Goal: Browse casually

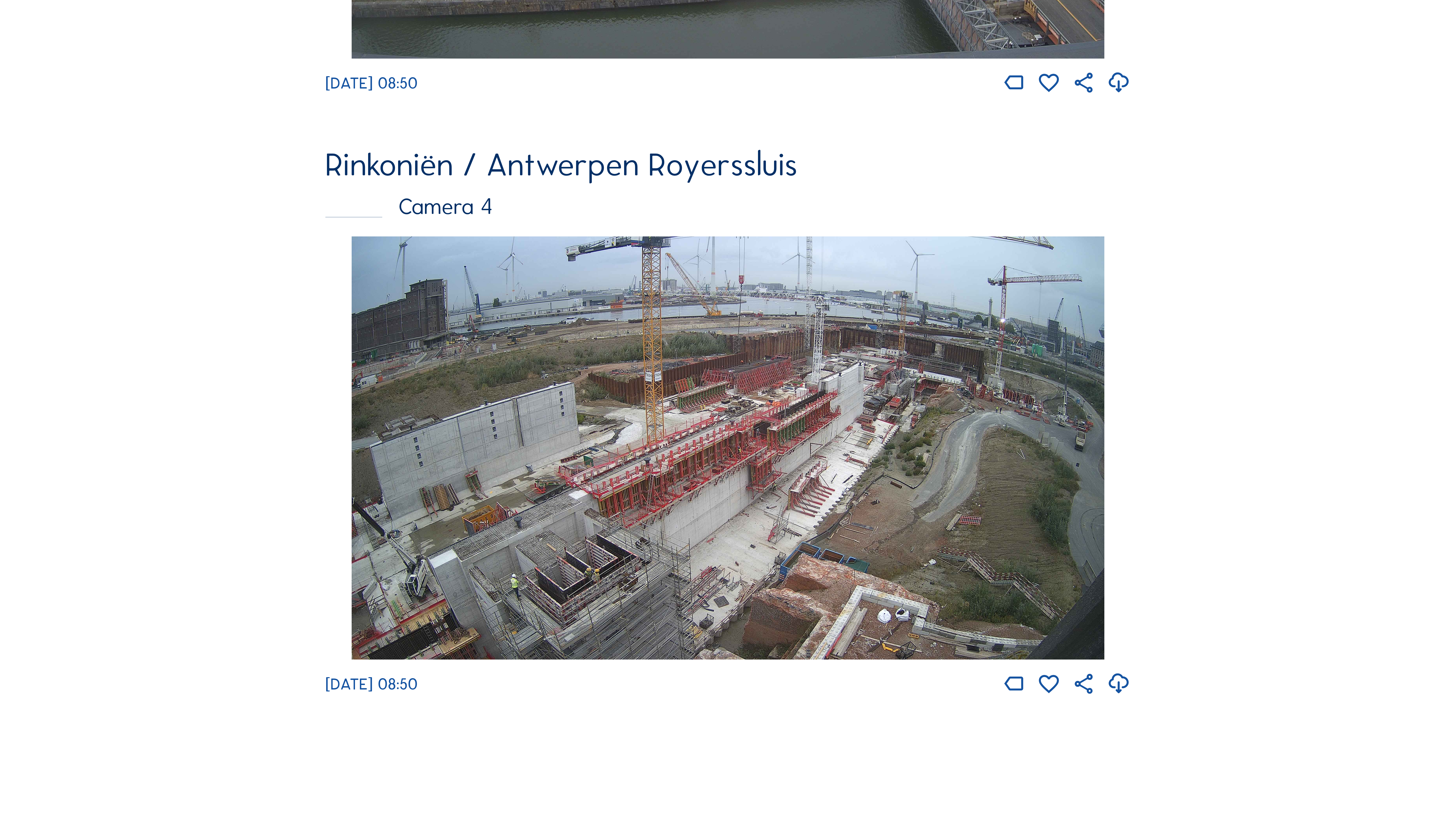
scroll to position [2123, 0]
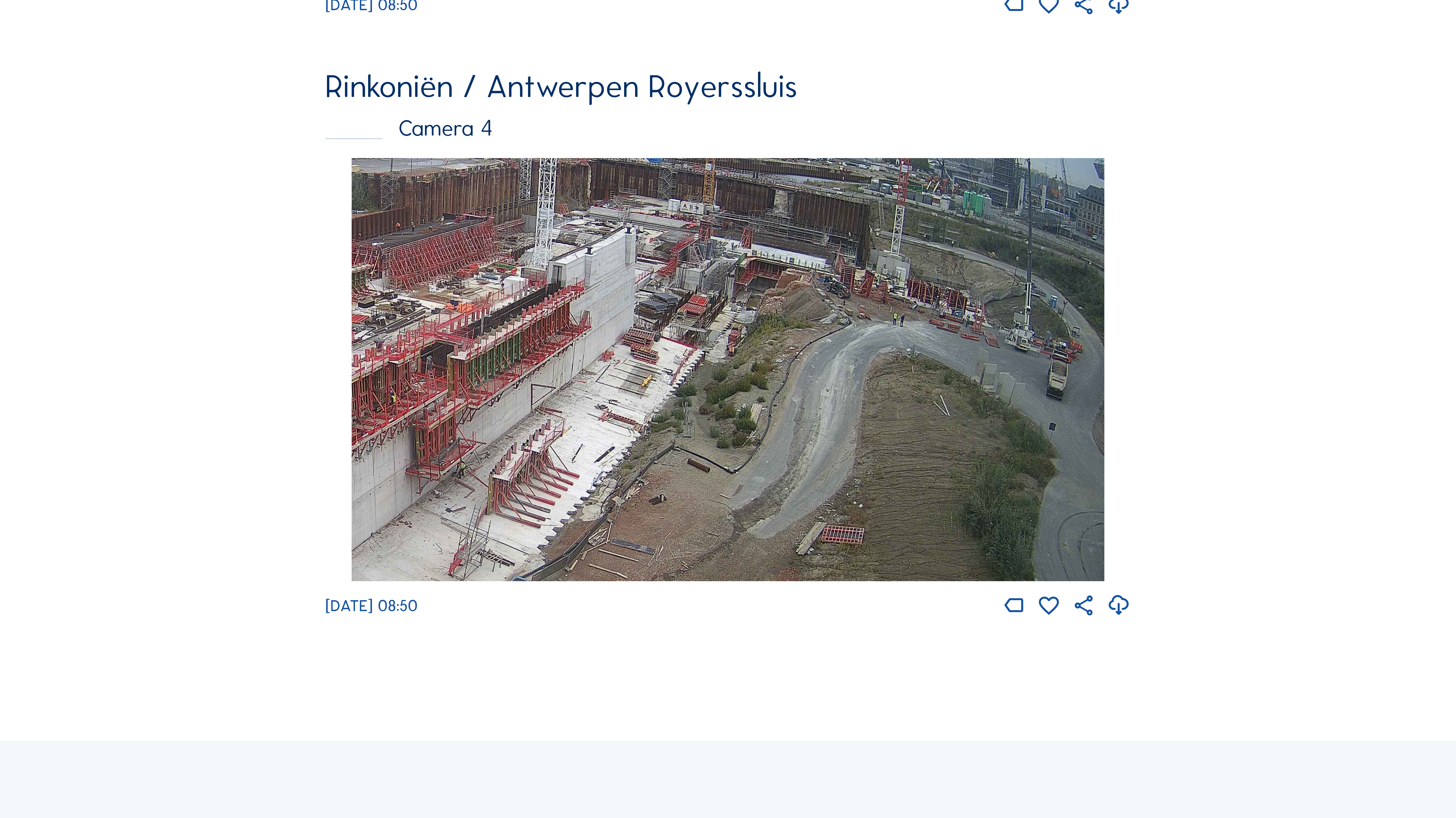
drag, startPoint x: 948, startPoint y: 359, endPoint x: 415, endPoint y: 383, distance: 533.5
click at [415, 383] on img at bounding box center [728, 369] width 753 height 423
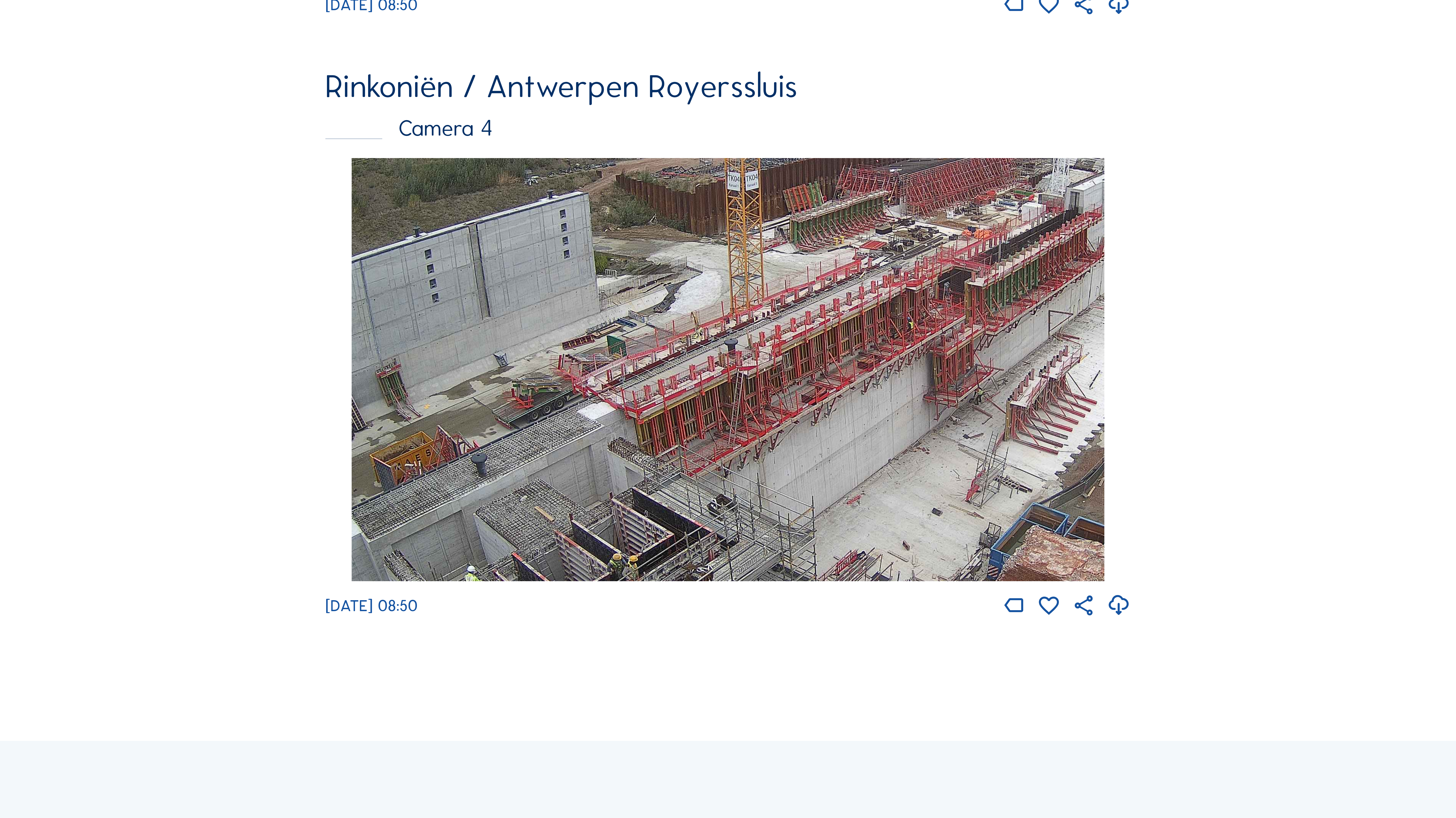
drag, startPoint x: 478, startPoint y: 460, endPoint x: 1002, endPoint y: 383, distance: 529.6
click at [1000, 389] on img at bounding box center [728, 369] width 753 height 423
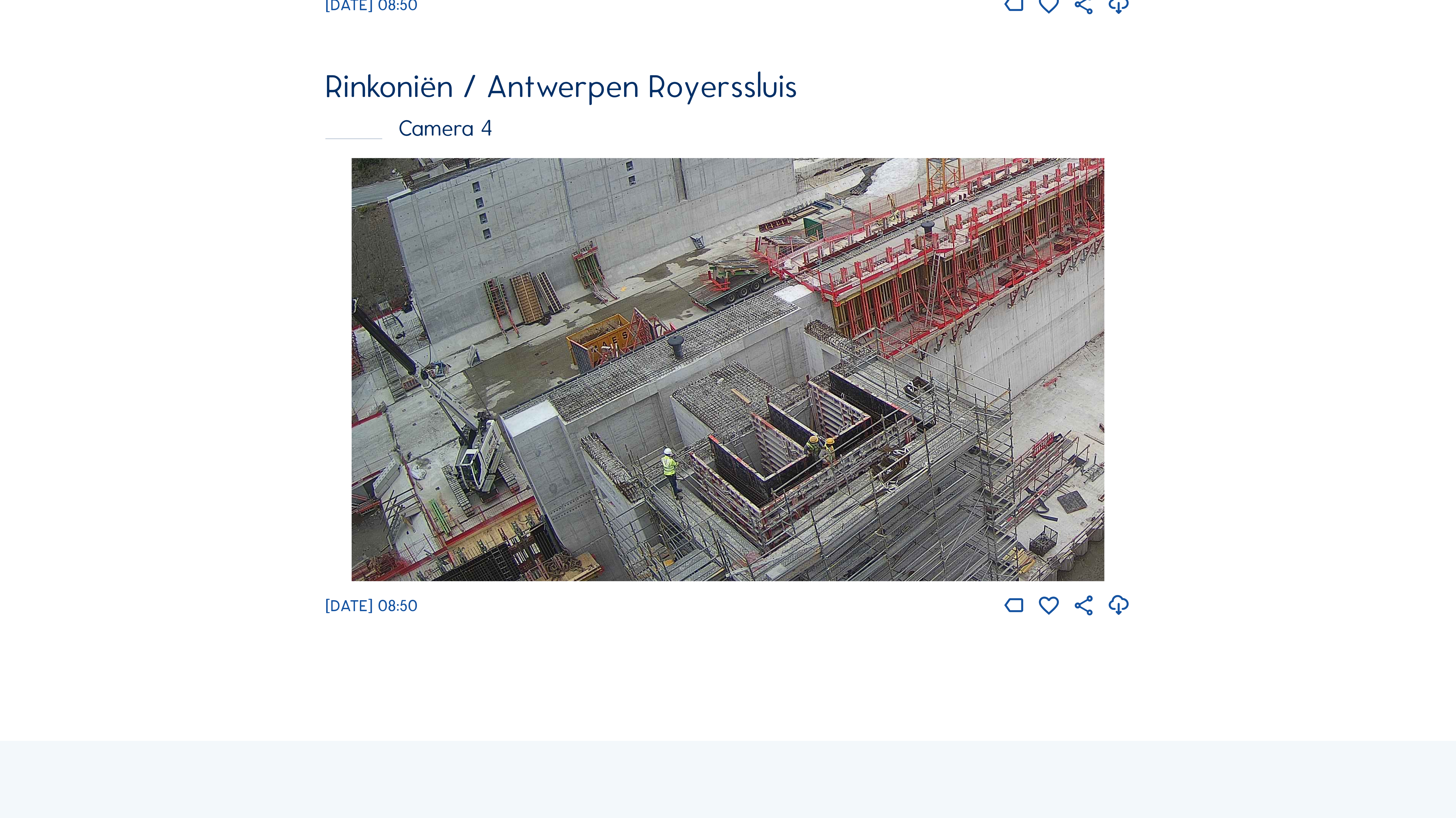
drag, startPoint x: 421, startPoint y: 455, endPoint x: 939, endPoint y: 334, distance: 531.9
click at [939, 334] on img at bounding box center [728, 369] width 753 height 423
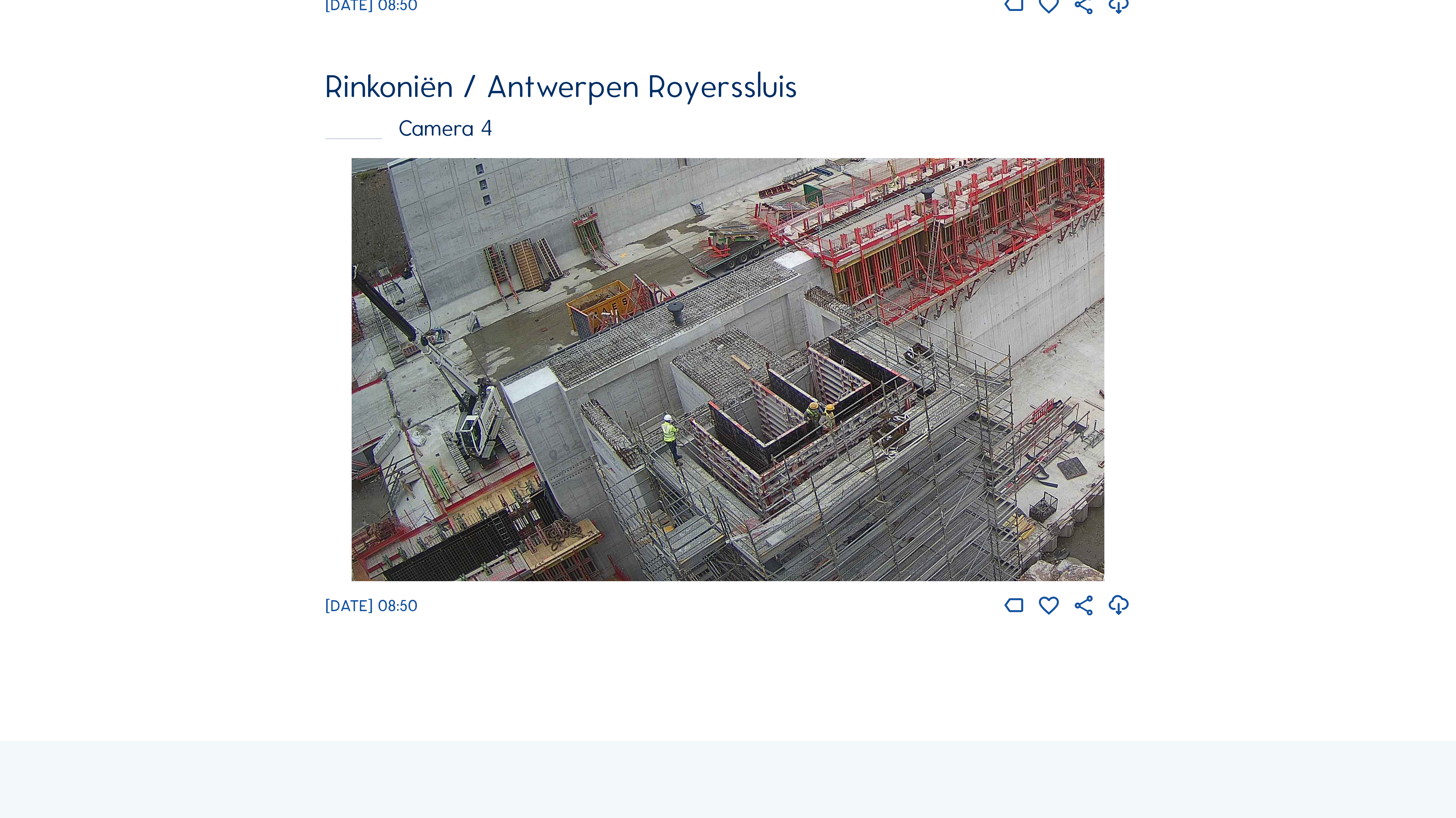
drag, startPoint x: 473, startPoint y: 405, endPoint x: 562, endPoint y: 301, distance: 136.9
click at [562, 301] on img at bounding box center [728, 369] width 753 height 423
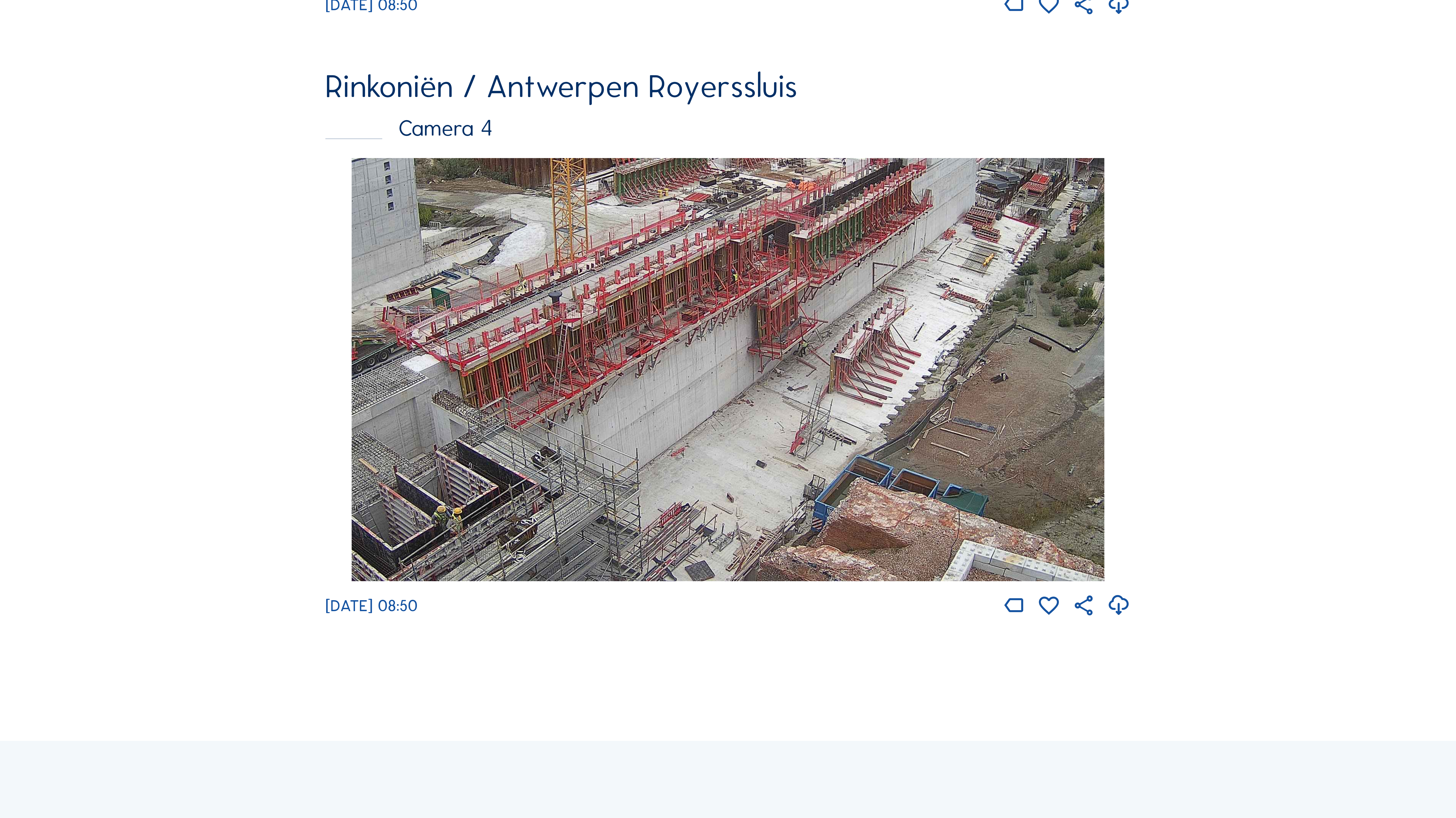
drag, startPoint x: 990, startPoint y: 394, endPoint x: 514, endPoint y: 479, distance: 483.5
click at [508, 484] on img at bounding box center [728, 369] width 753 height 423
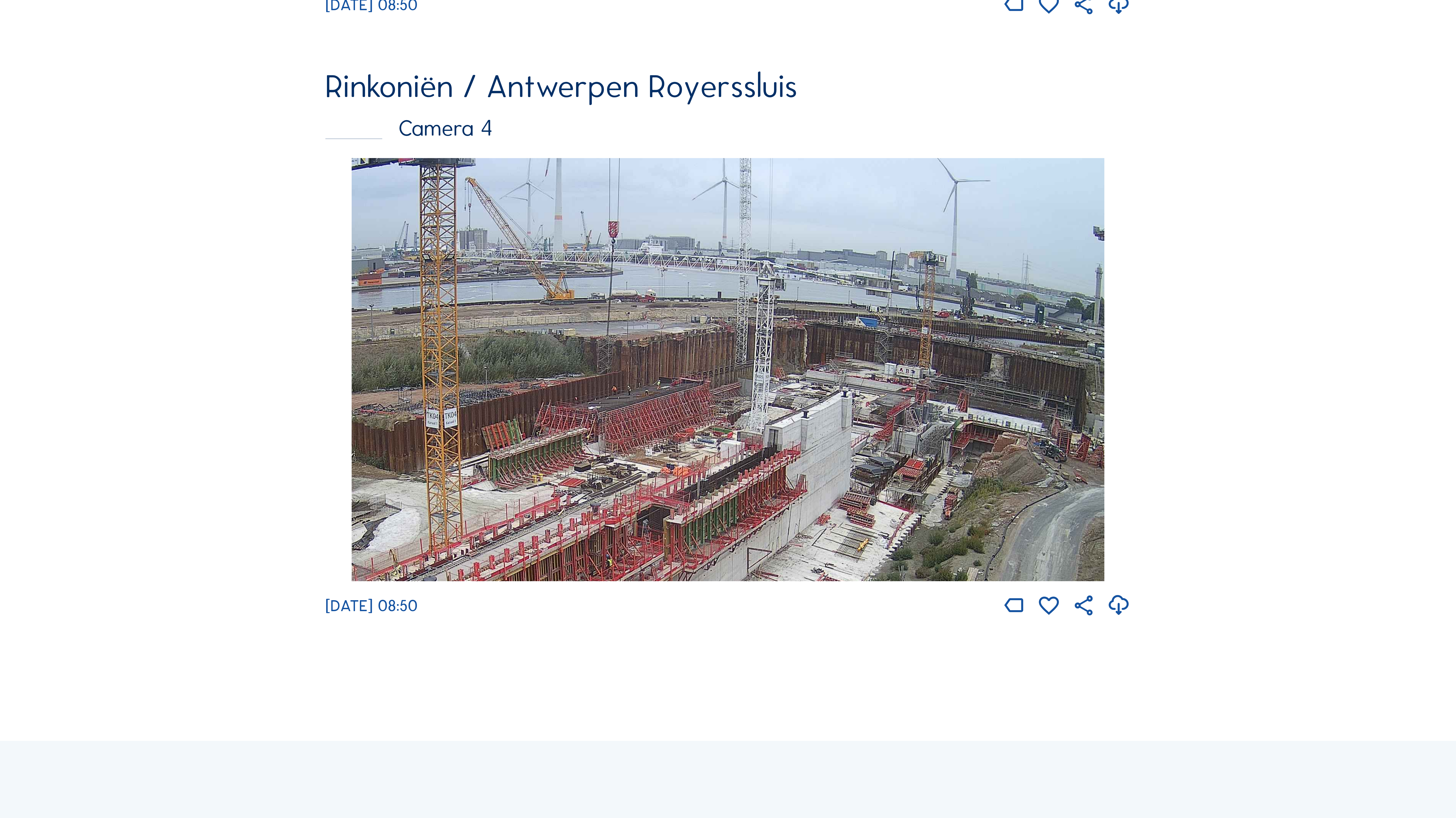
drag, startPoint x: 889, startPoint y: 265, endPoint x: 898, endPoint y: 540, distance: 275.1
click at [895, 543] on img at bounding box center [728, 369] width 753 height 423
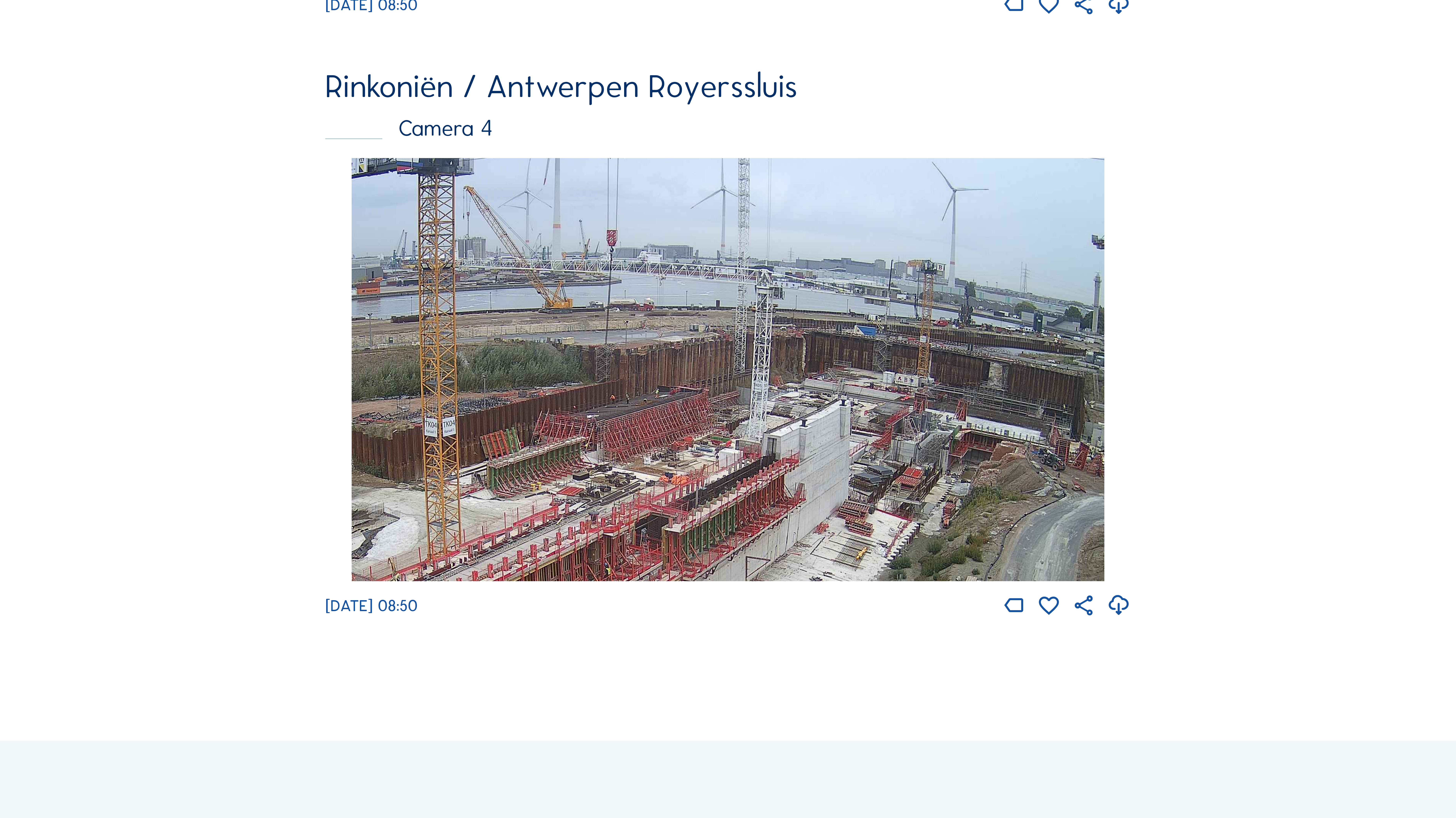
drag, startPoint x: 913, startPoint y: 498, endPoint x: 913, endPoint y: 501, distance: 3.0
click at [913, 501] on img at bounding box center [728, 369] width 753 height 423
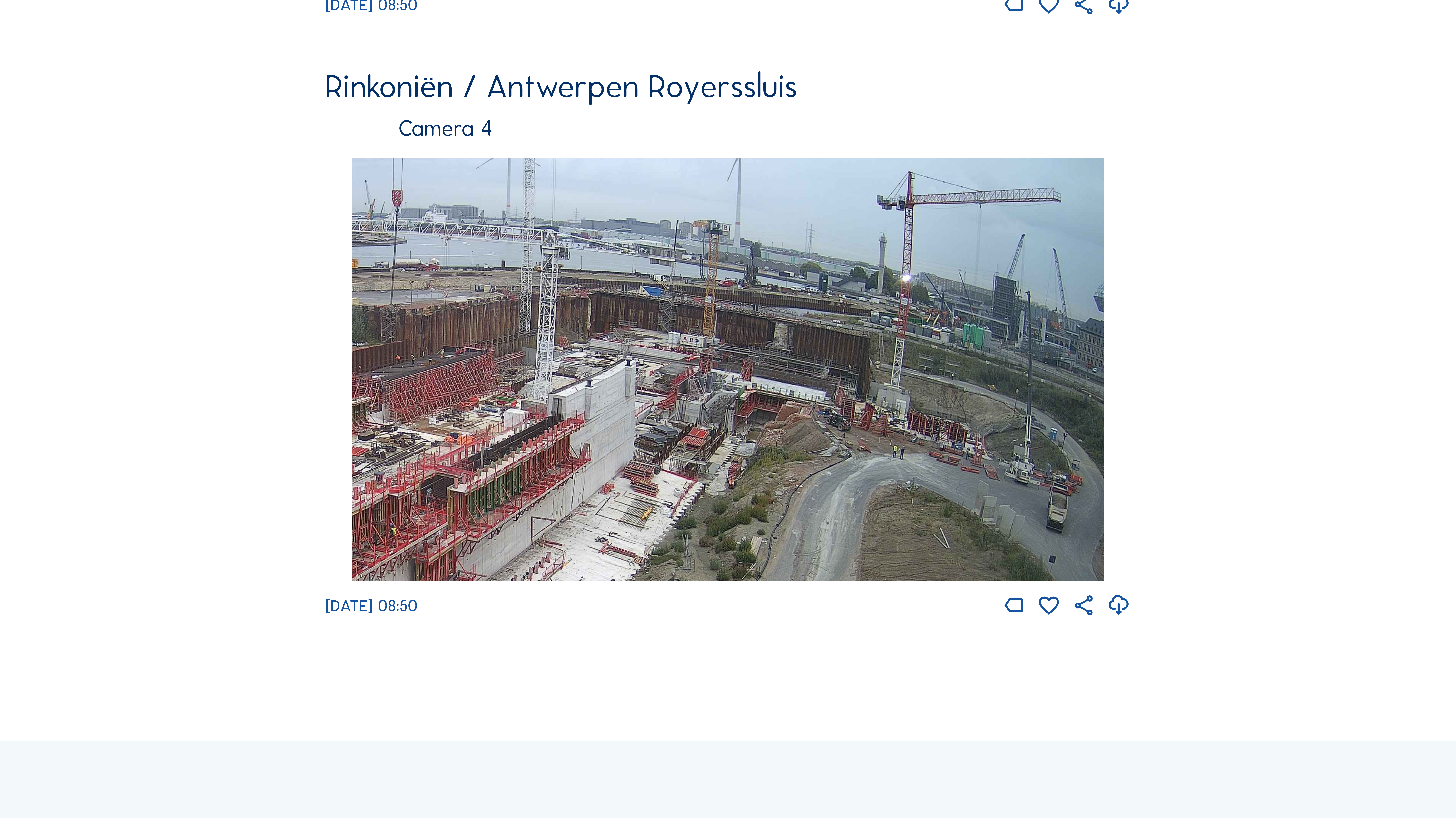
drag, startPoint x: 1011, startPoint y: 484, endPoint x: 796, endPoint y: 456, distance: 216.8
click at [796, 456] on img at bounding box center [728, 369] width 753 height 423
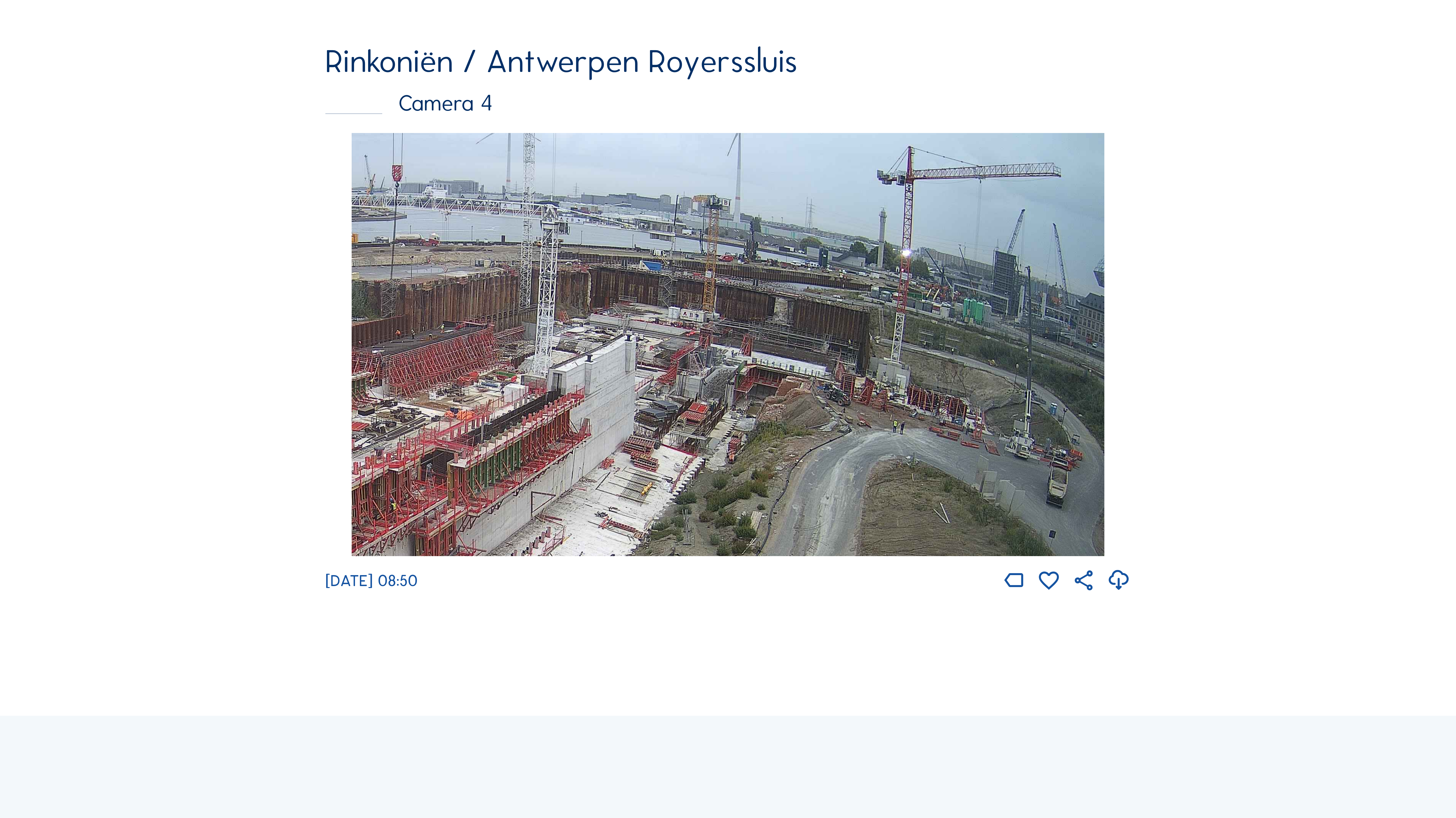
scroll to position [2201, 0]
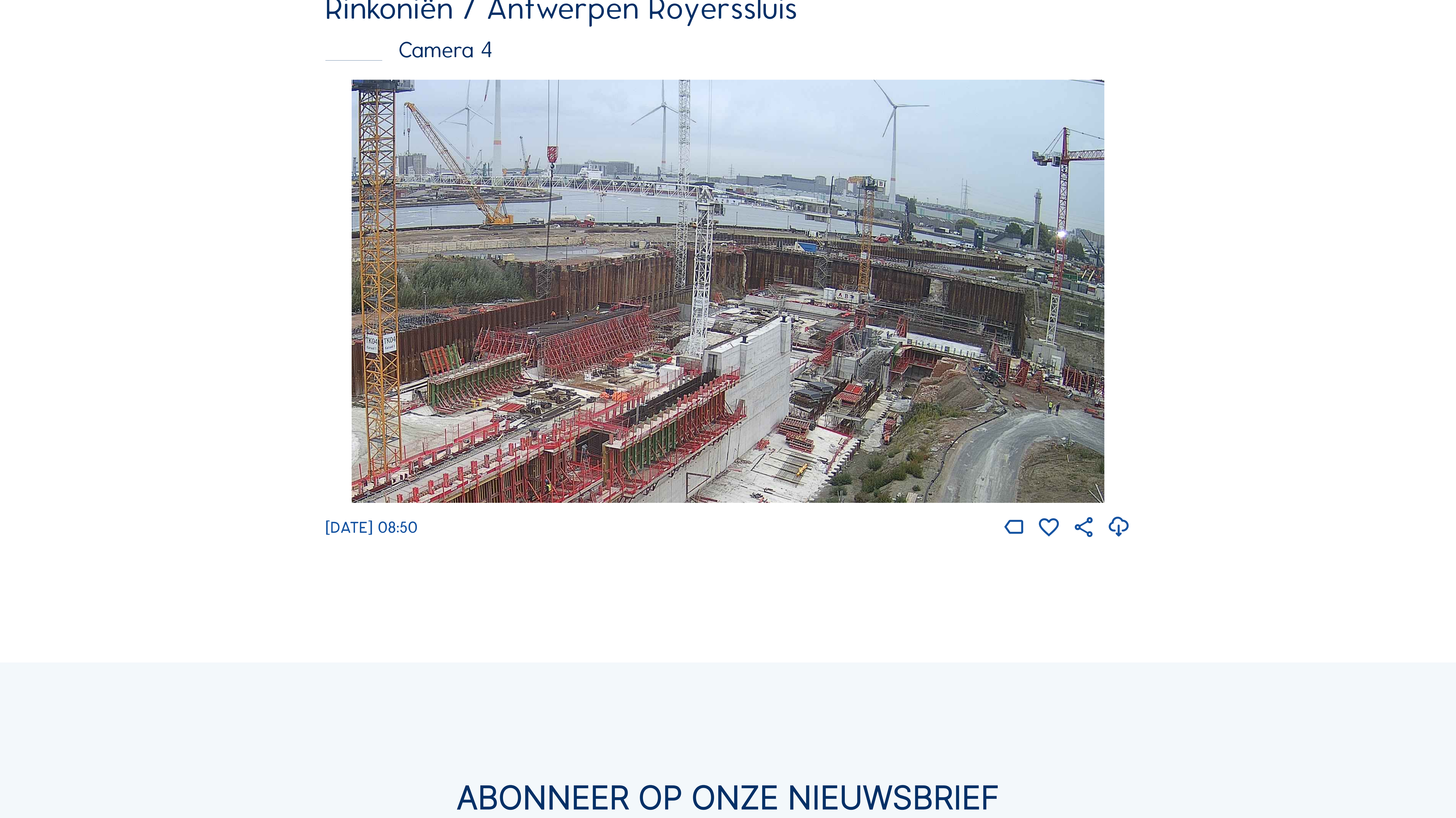
drag, startPoint x: 722, startPoint y: 394, endPoint x: 873, endPoint y: 427, distance: 154.6
click at [877, 428] on img at bounding box center [728, 291] width 753 height 423
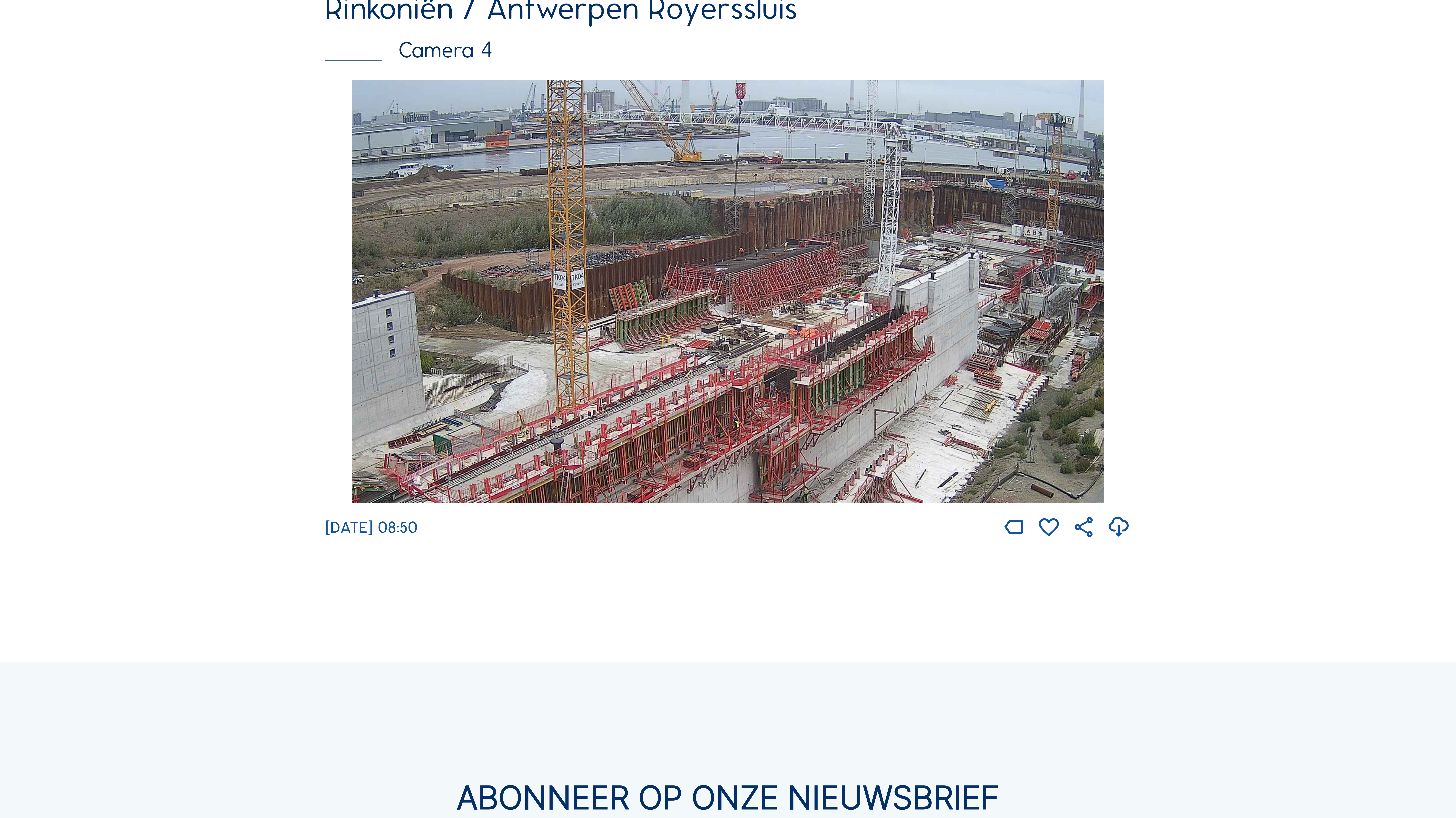
drag, startPoint x: 850, startPoint y: 309, endPoint x: 1021, endPoint y: 219, distance: 193.2
click at [1022, 220] on img at bounding box center [728, 291] width 753 height 423
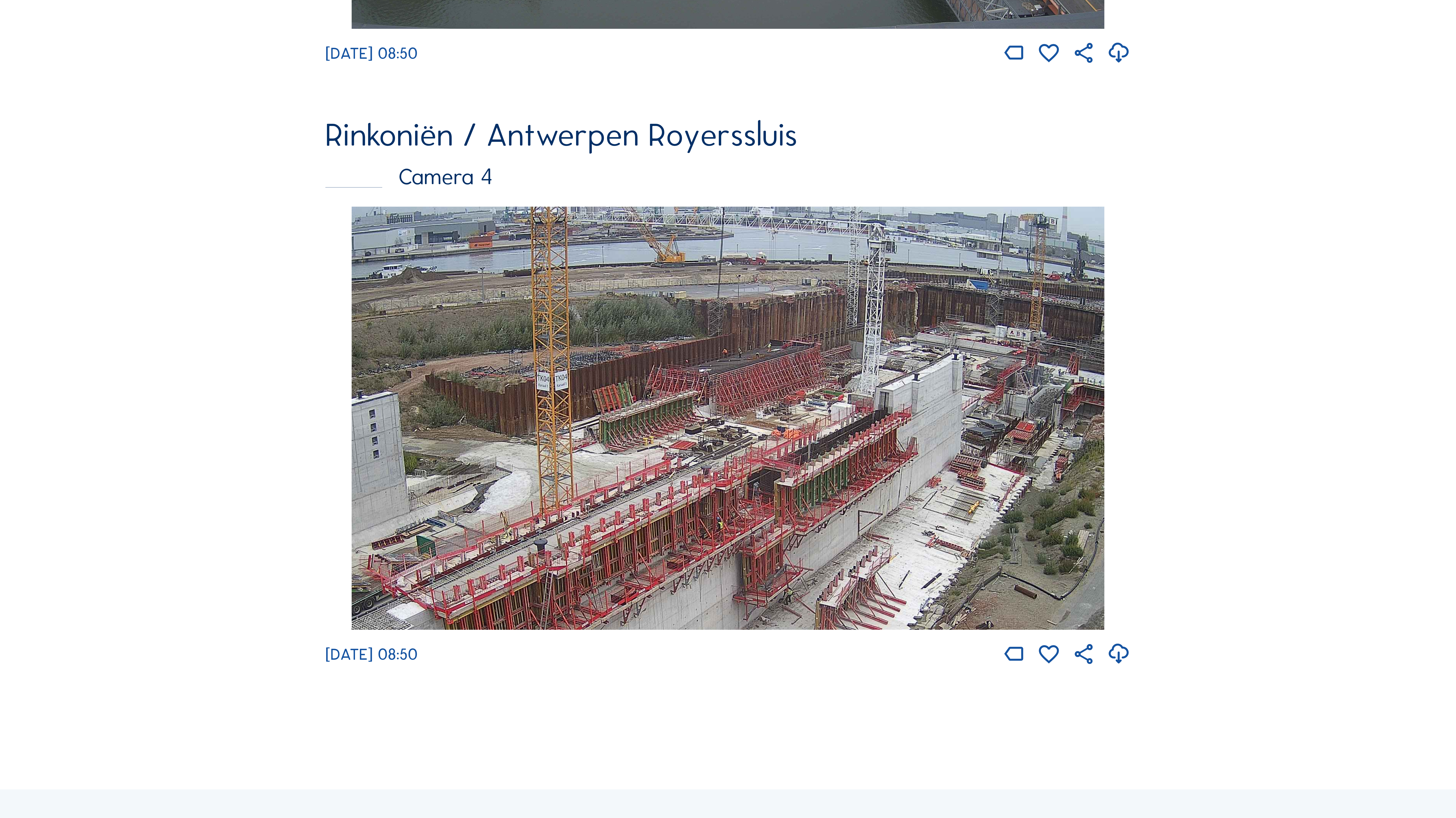
scroll to position [2123, 0]
